Goal: Transaction & Acquisition: Purchase product/service

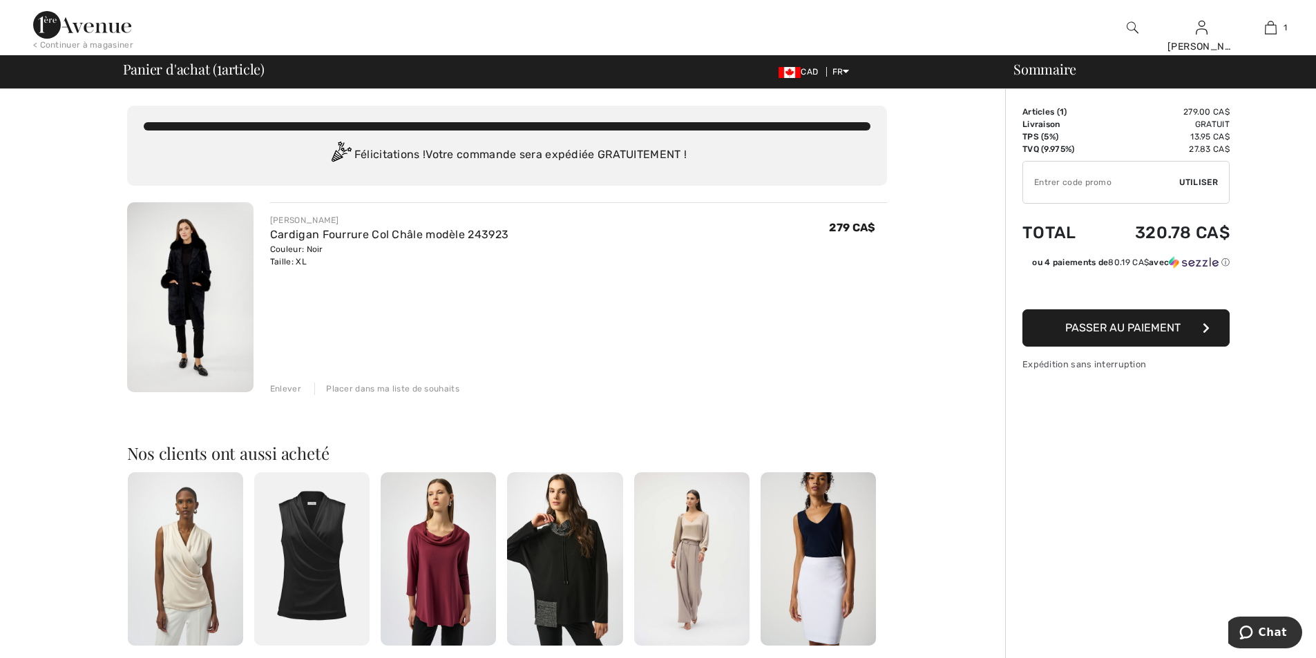
click at [1128, 180] on input "TEXT" at bounding box center [1101, 182] width 156 height 41
type input "1AVENUE"
click at [1208, 177] on span "Utiliser" at bounding box center [1198, 182] width 39 height 12
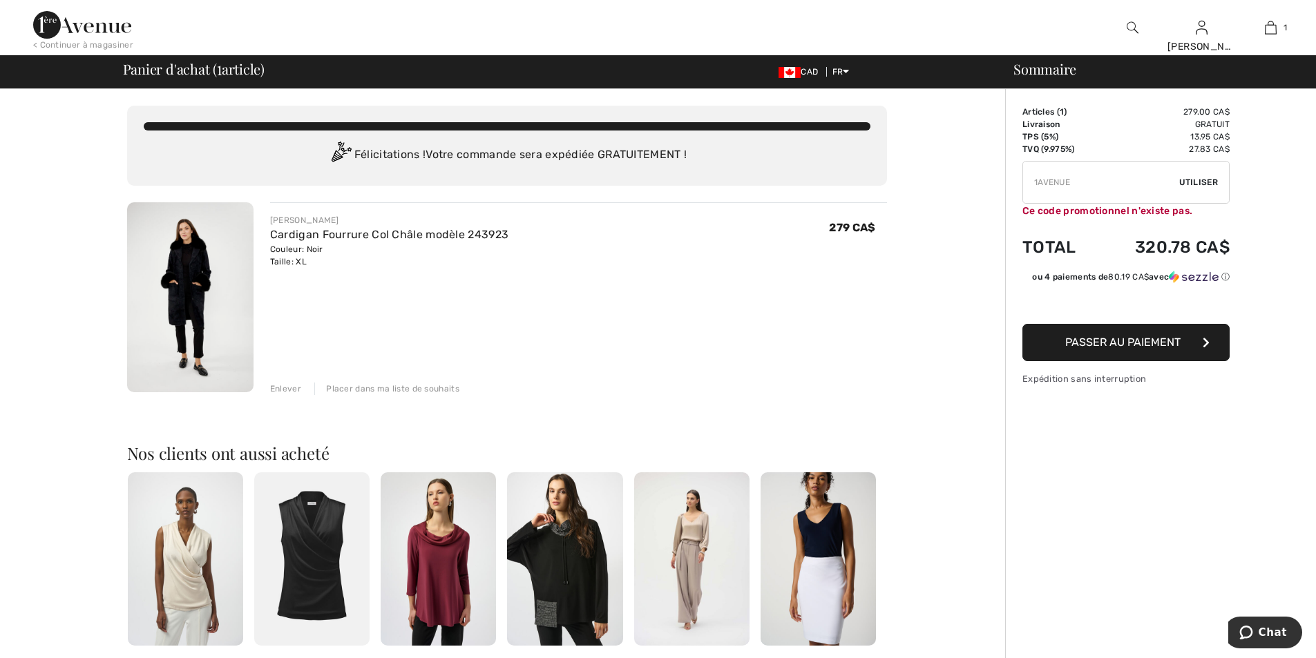
drag, startPoint x: 1087, startPoint y: 175, endPoint x: 660, endPoint y: 204, distance: 427.8
click at [828, 209] on div "Vous n'êtes qu'à 0.00 CA$ de la LIVRAISON GRATUITE! Continuer à magasiner > Fél…" at bounding box center [661, 541] width 1307 height 905
click at [198, 272] on img at bounding box center [190, 297] width 126 height 190
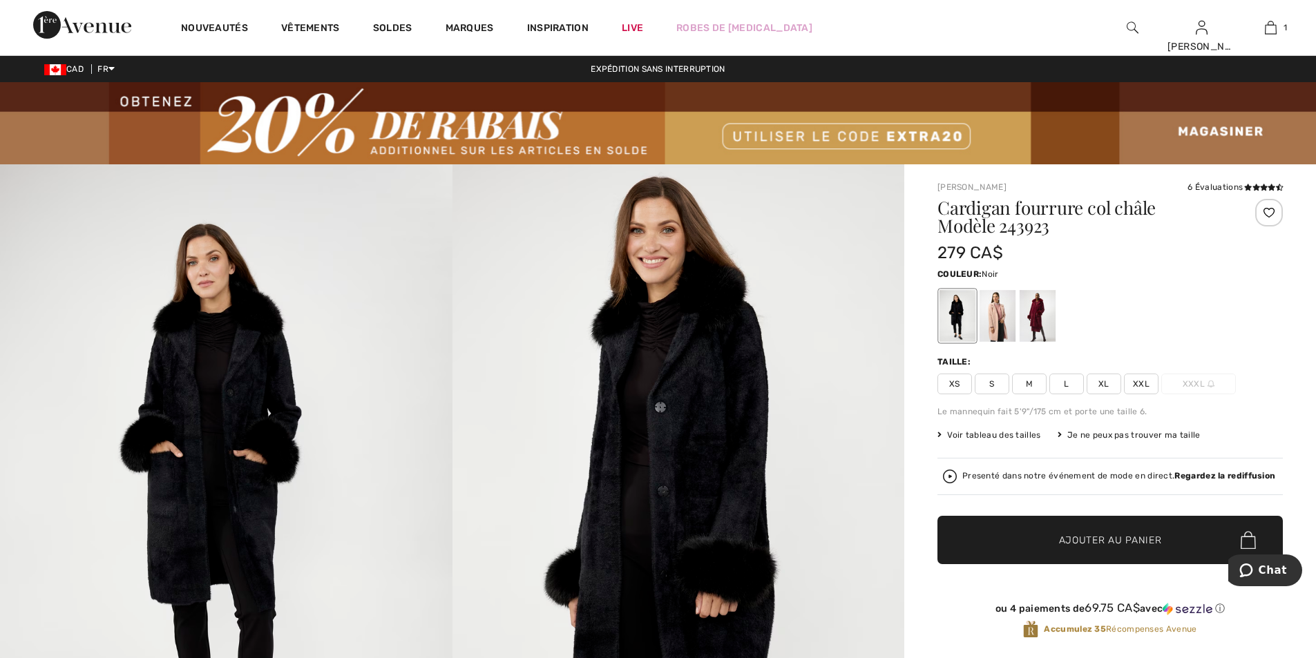
click at [675, 420] on img at bounding box center [678, 503] width 452 height 678
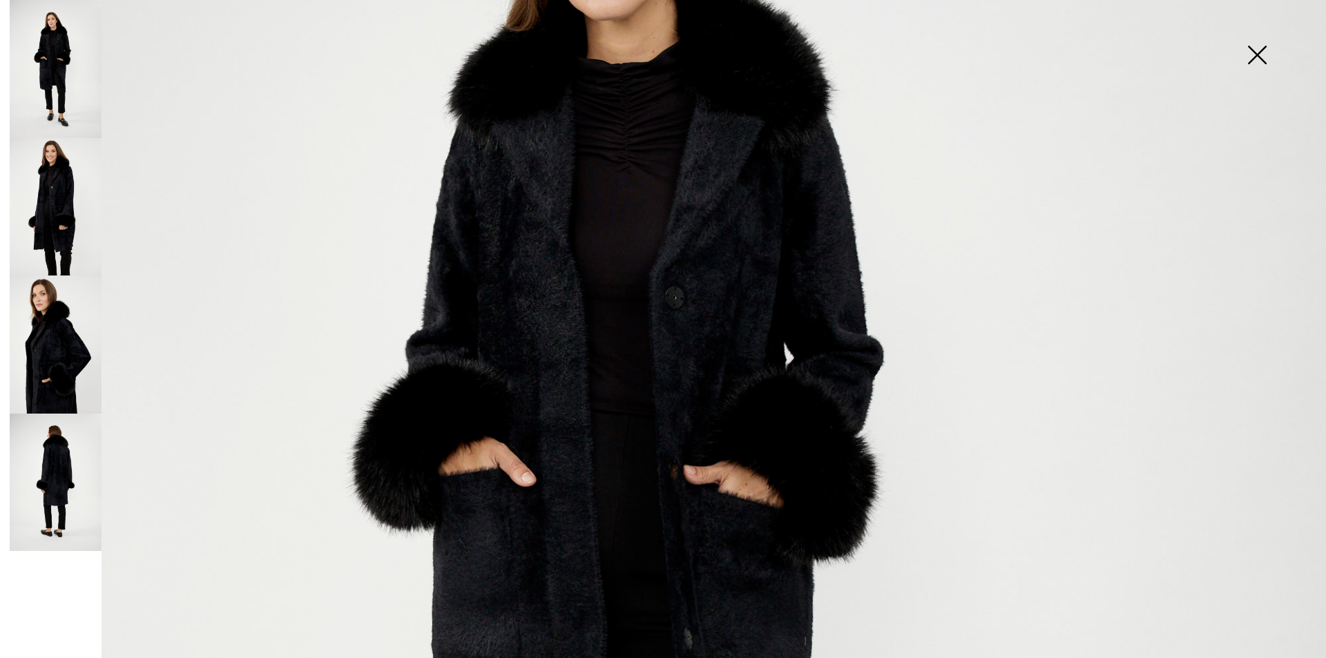
scroll to position [207, 0]
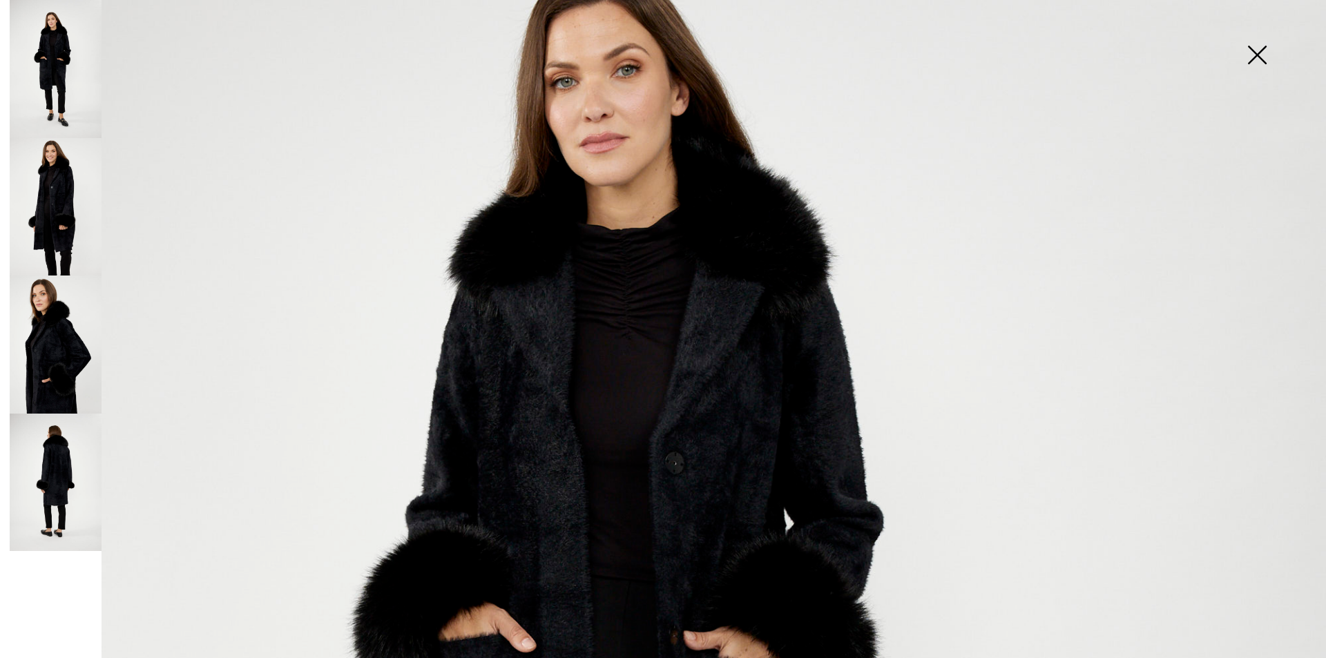
click at [42, 27] on img at bounding box center [56, 69] width 92 height 138
click at [62, 165] on img at bounding box center [56, 207] width 92 height 138
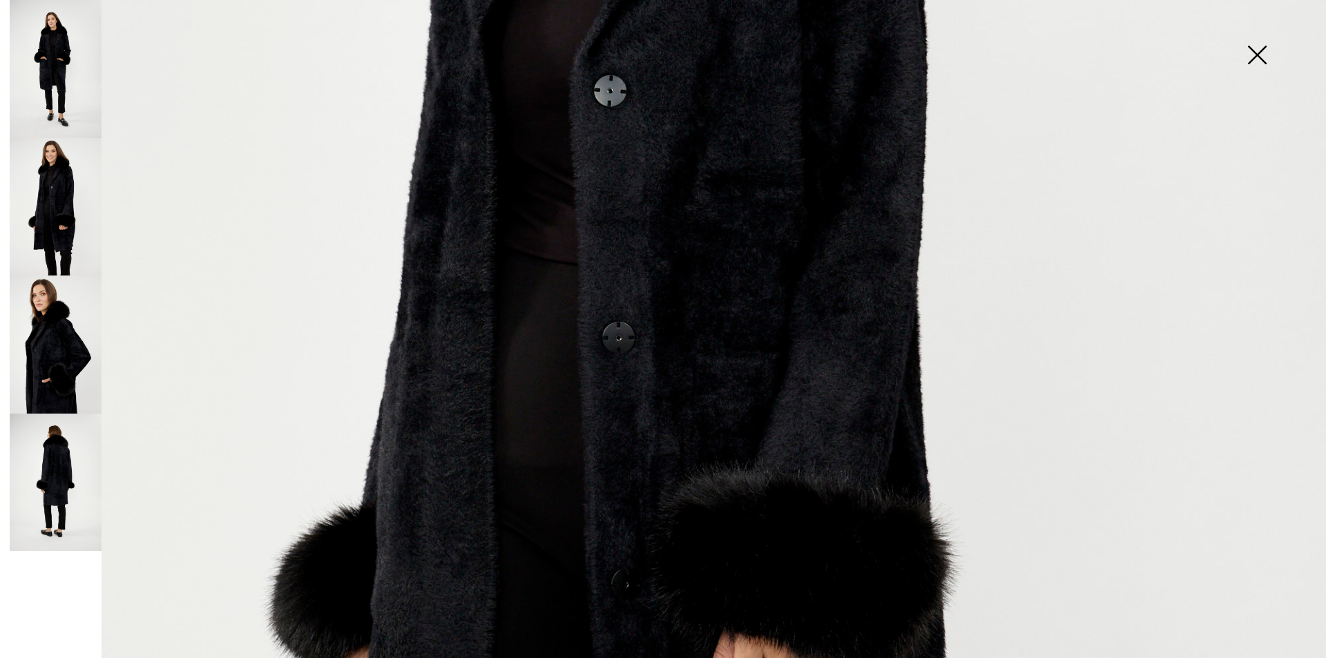
scroll to position [760, 0]
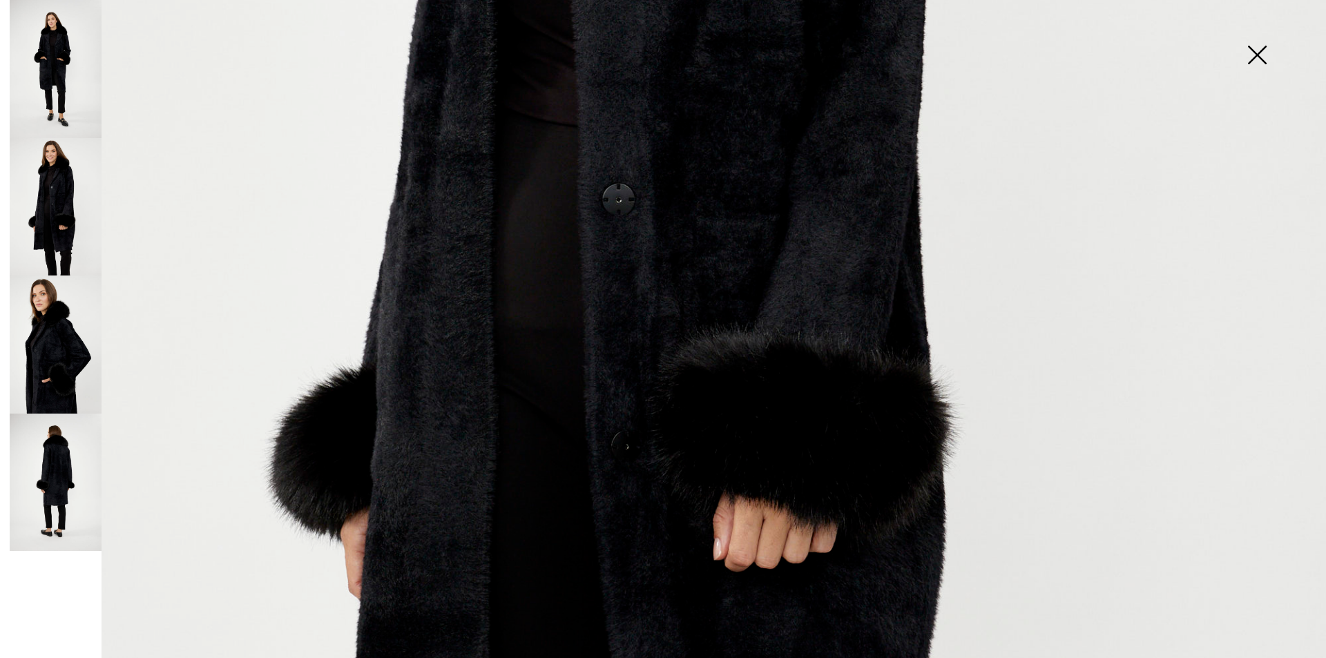
click at [10, 348] on img at bounding box center [56, 345] width 92 height 138
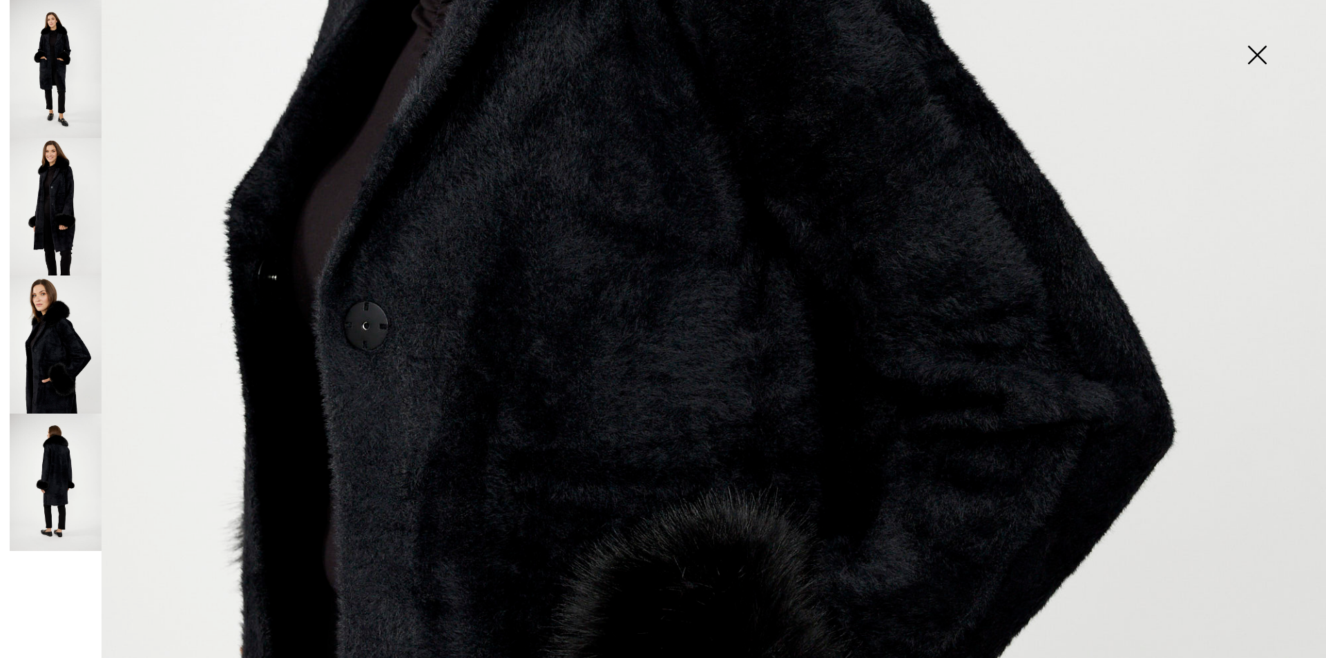
click at [71, 485] on img at bounding box center [56, 483] width 92 height 138
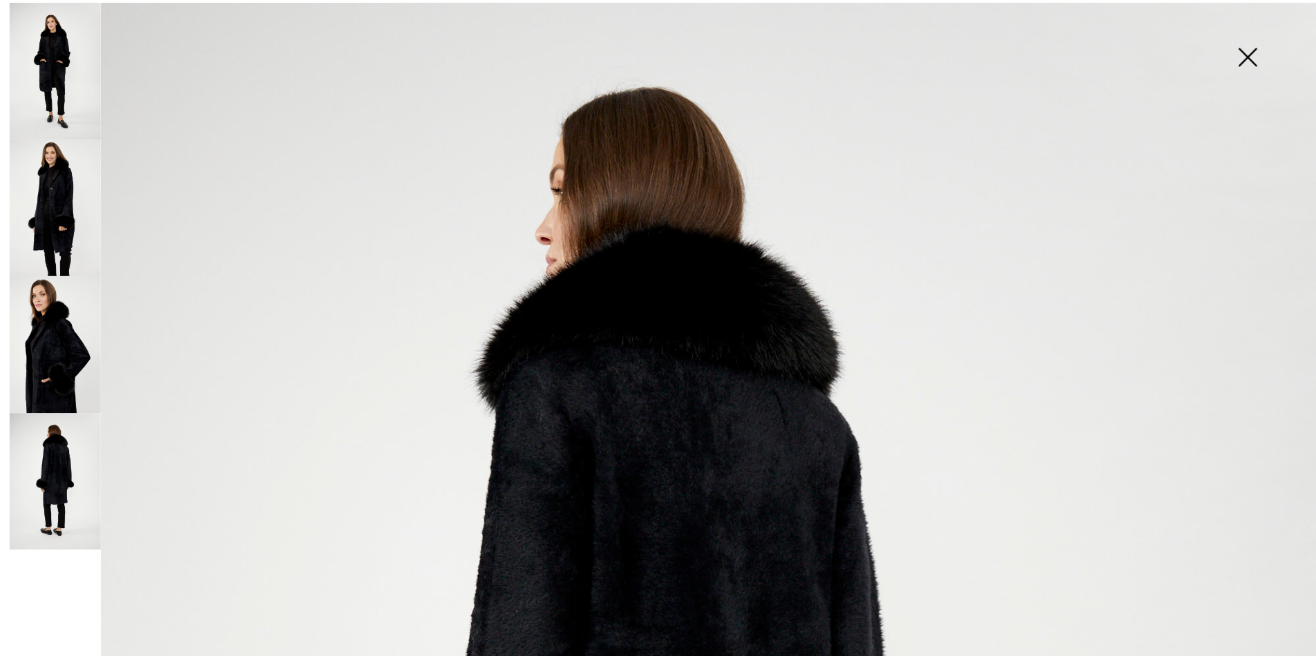
scroll to position [0, 0]
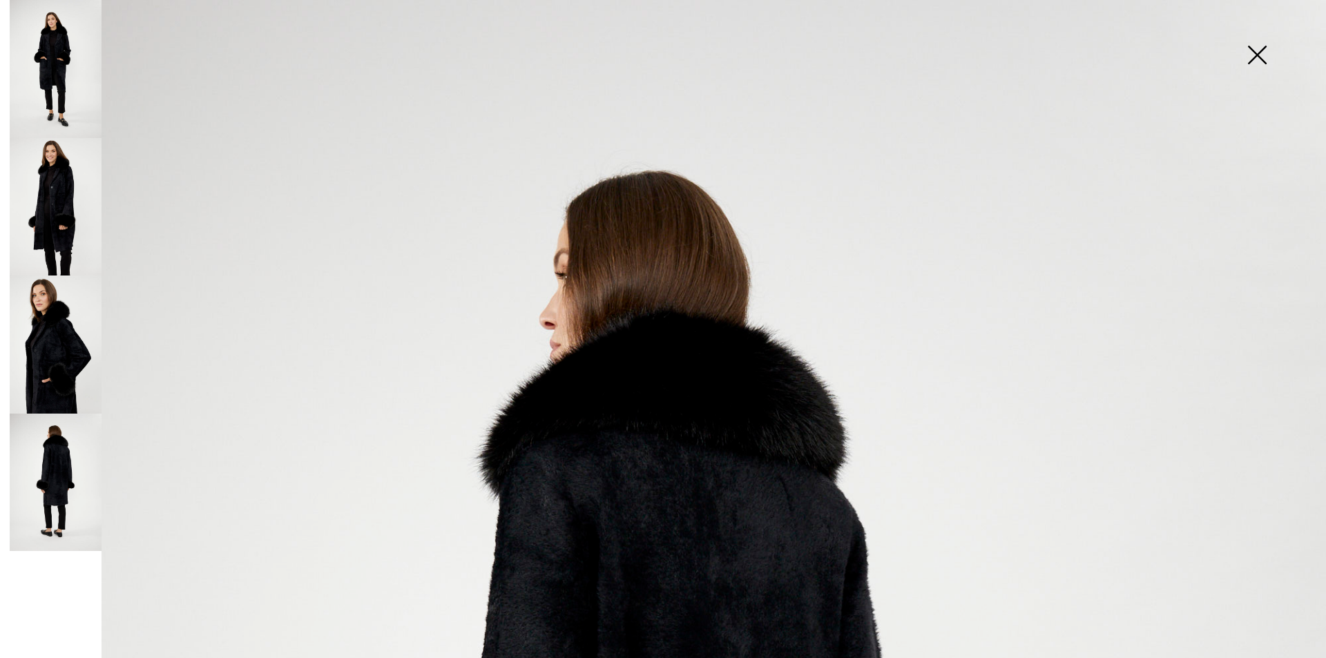
click at [1259, 50] on img at bounding box center [1256, 56] width 69 height 71
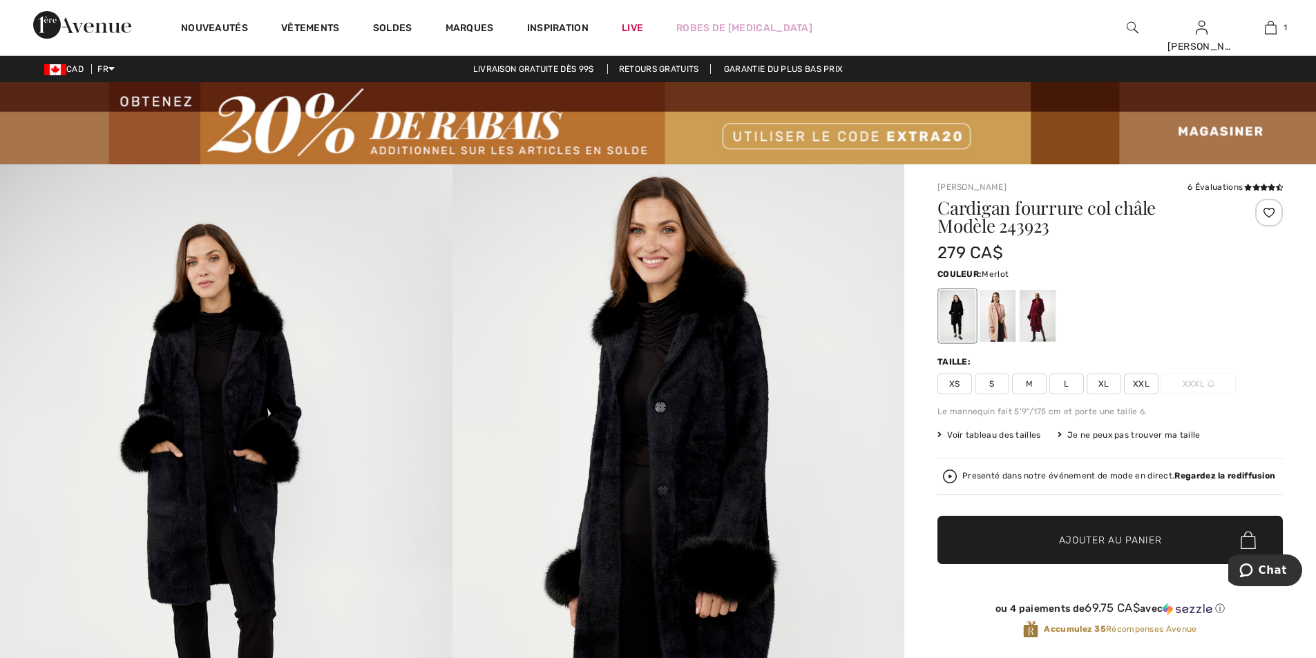
click at [1042, 307] on div at bounding box center [1037, 316] width 36 height 52
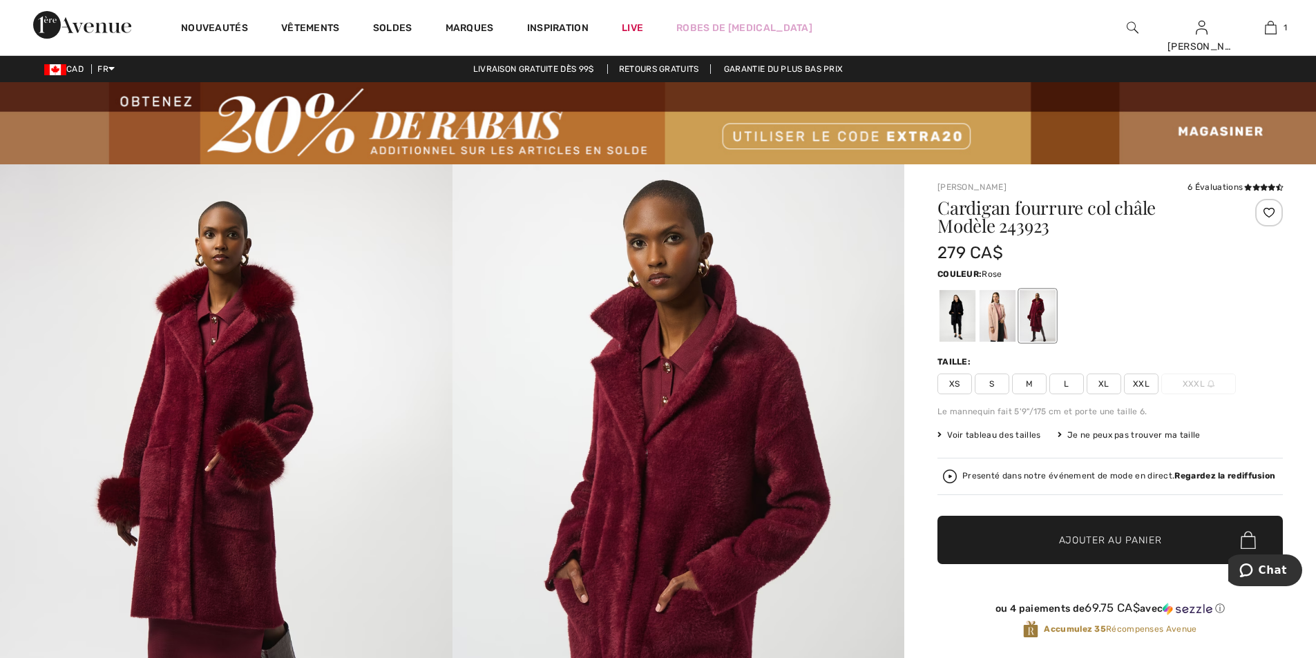
click at [988, 323] on div at bounding box center [997, 316] width 36 height 52
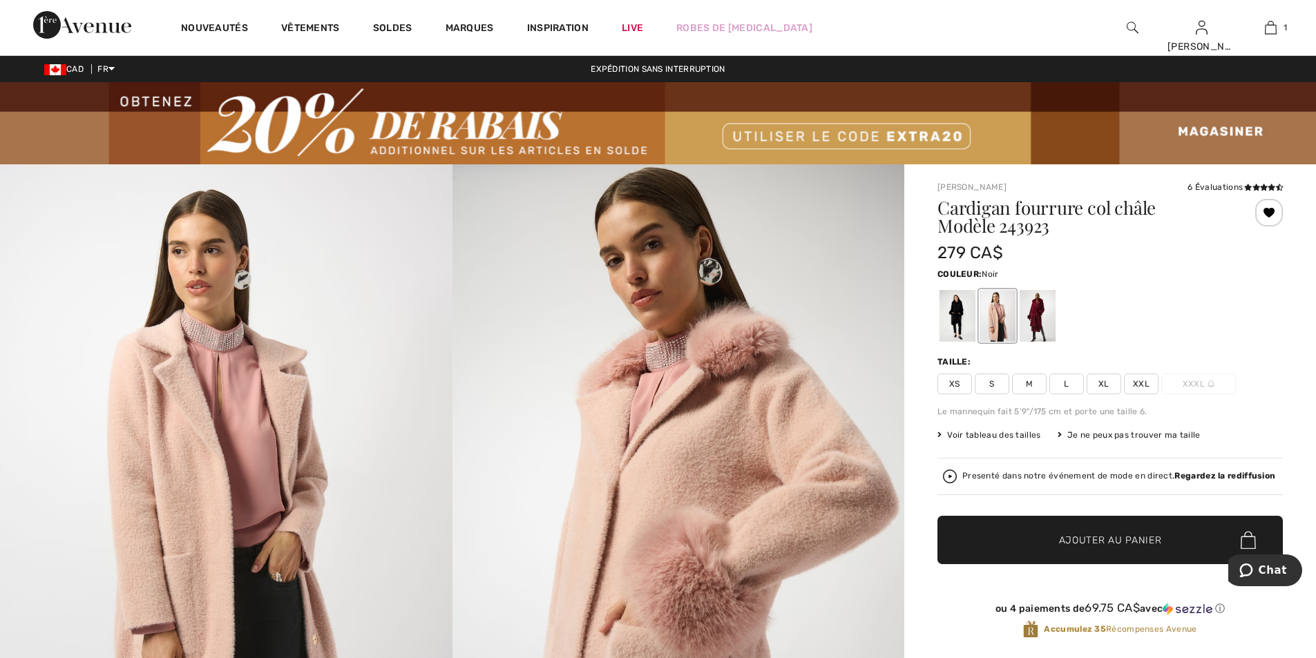
click at [958, 316] on div at bounding box center [957, 316] width 36 height 52
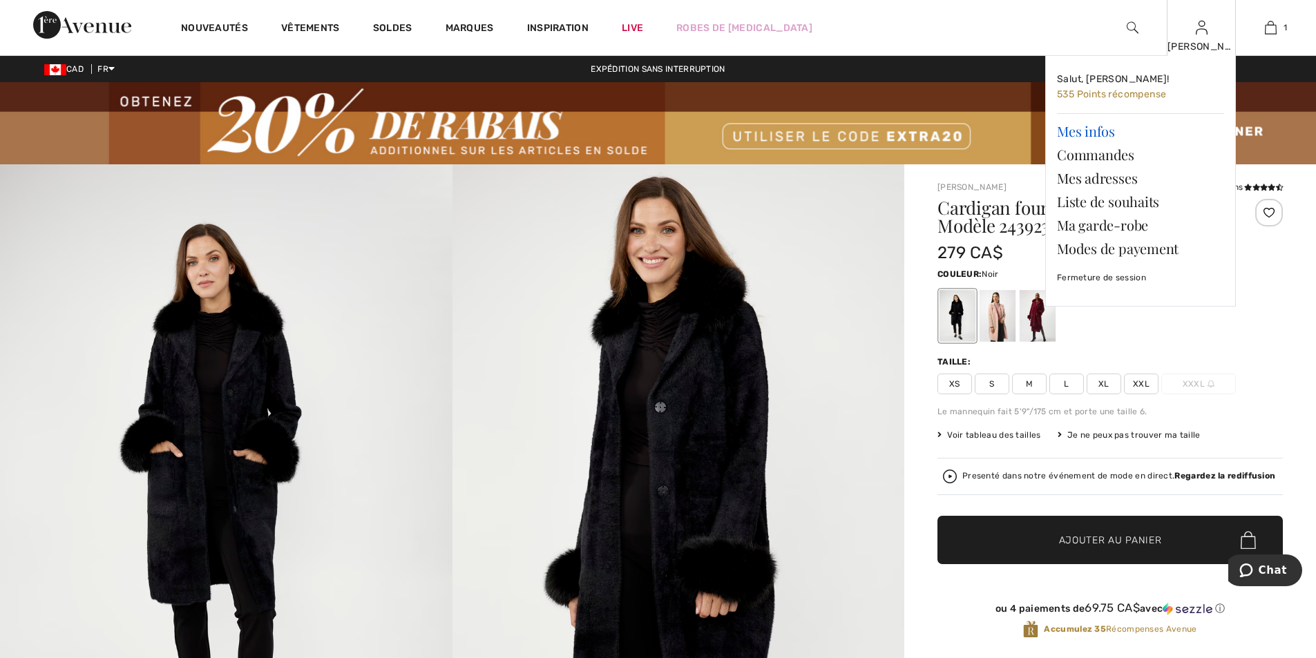
click at [1086, 126] on link "Mes infos" at bounding box center [1140, 130] width 167 height 23
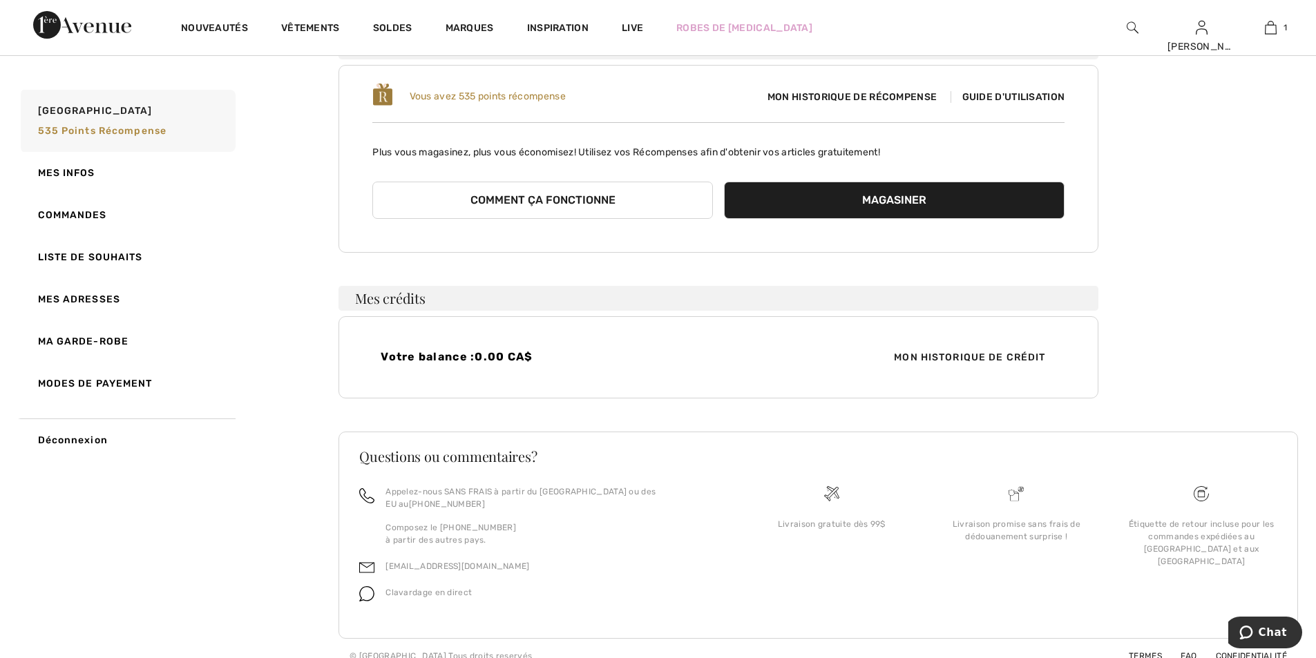
scroll to position [136, 0]
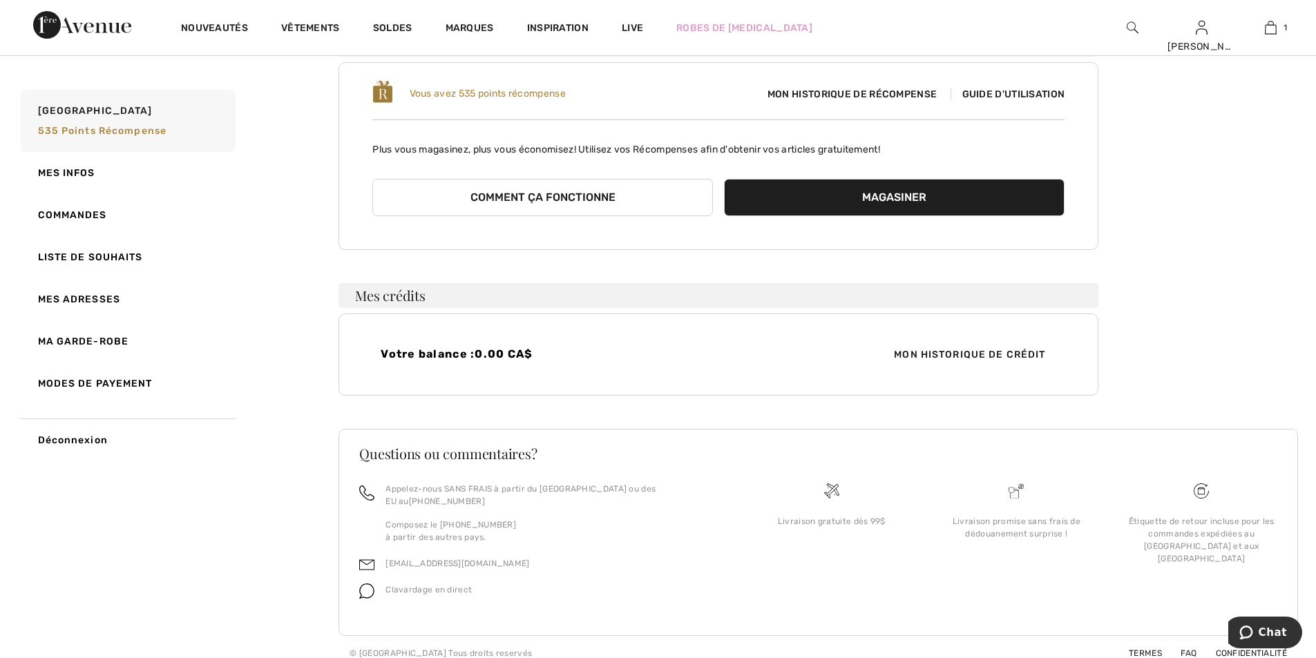
click at [575, 200] on button "Comment ça fonctionne" at bounding box center [542, 197] width 340 height 37
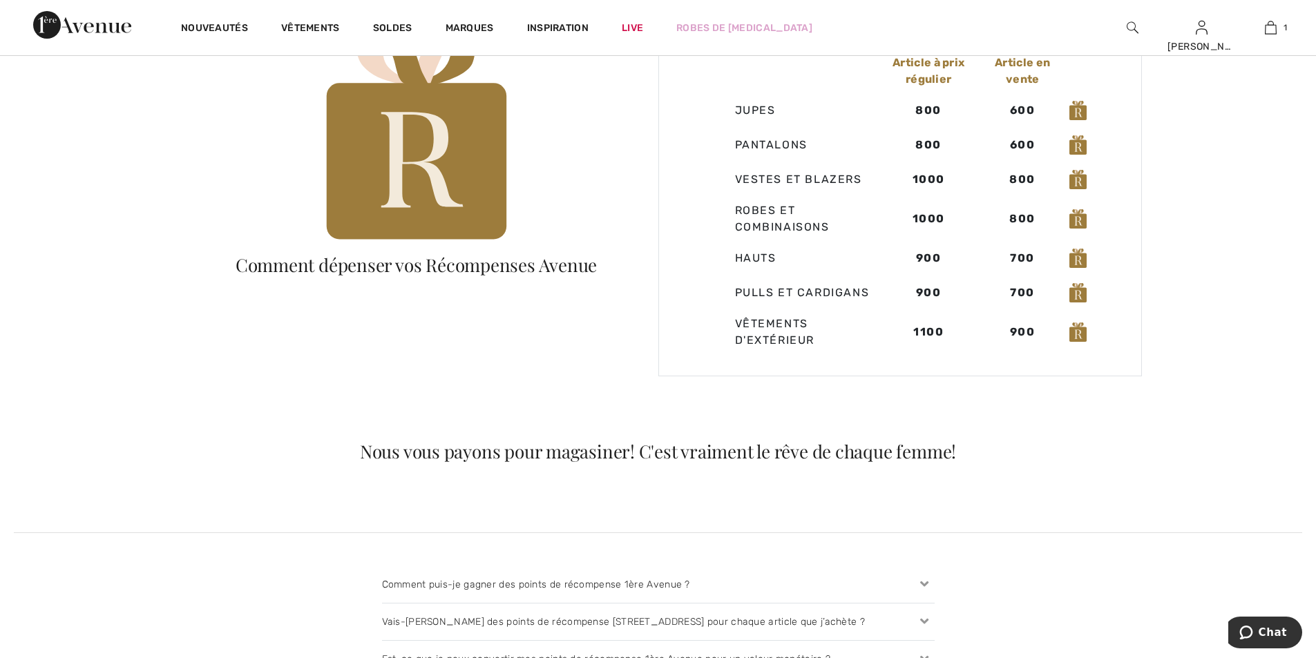
scroll to position [967, 0]
